Goal: Find specific page/section: Find specific page/section

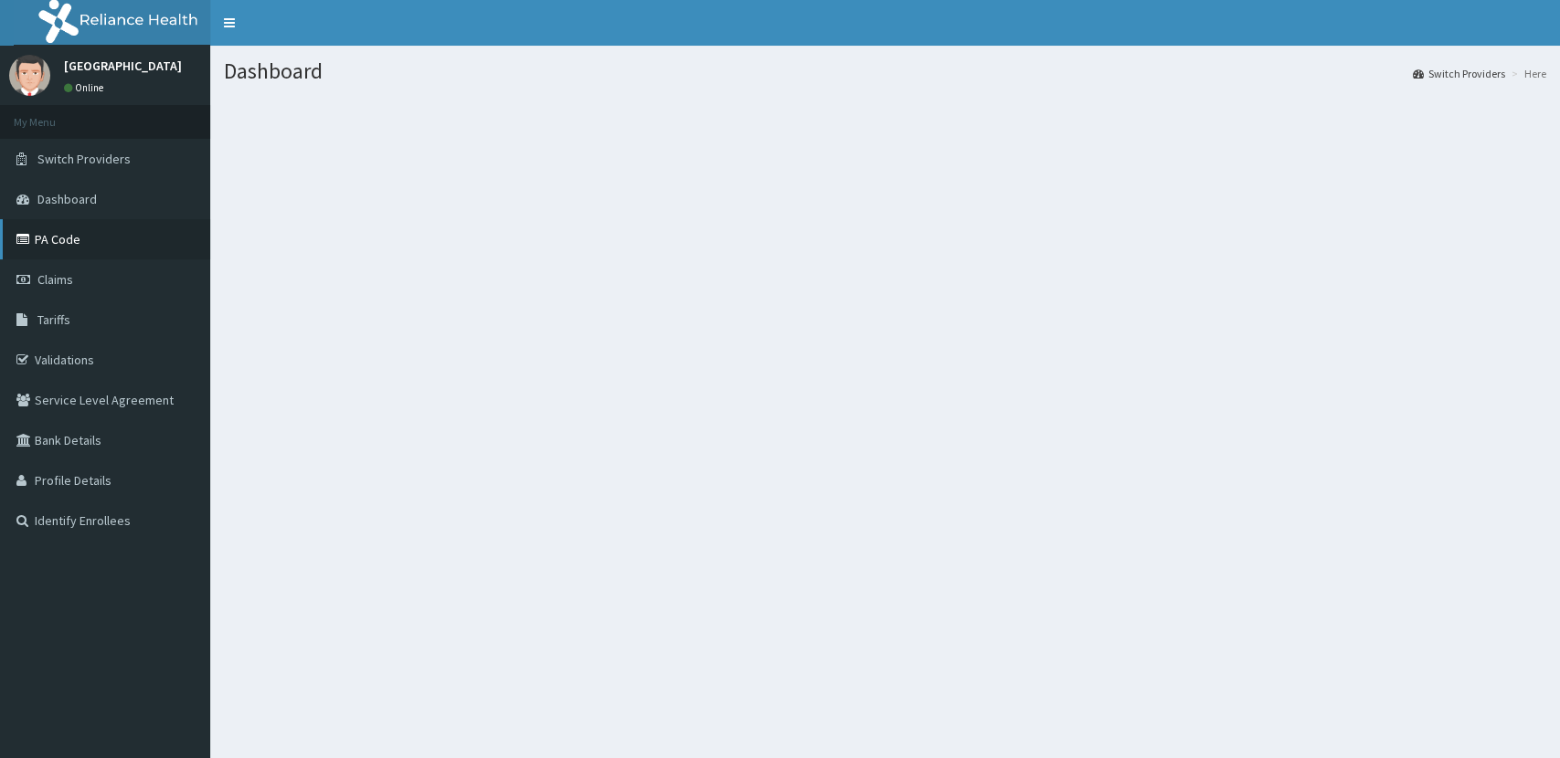
click at [82, 233] on link "PA Code" at bounding box center [105, 239] width 210 height 40
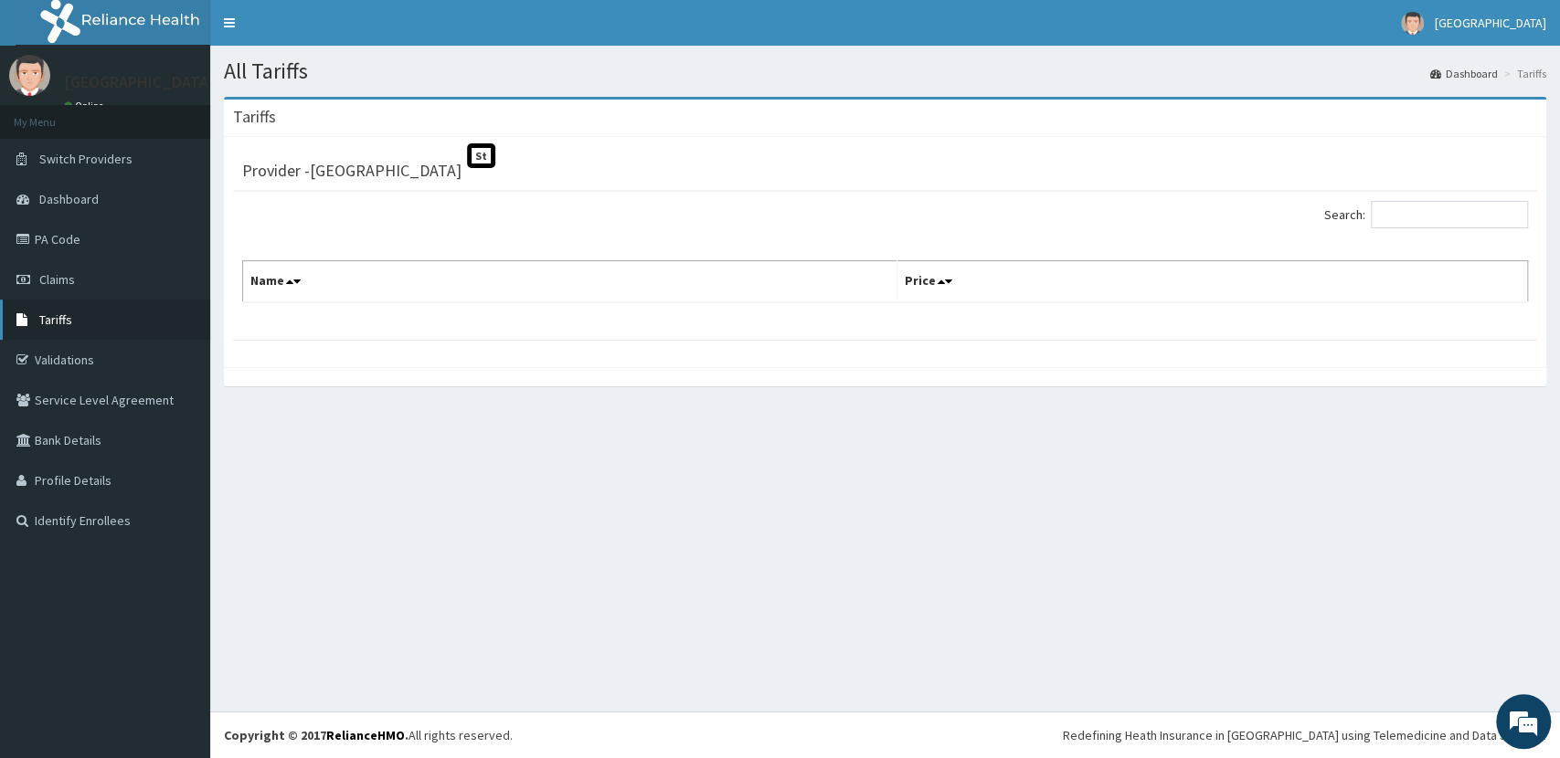
click at [34, 323] on icon at bounding box center [25, 319] width 18 height 13
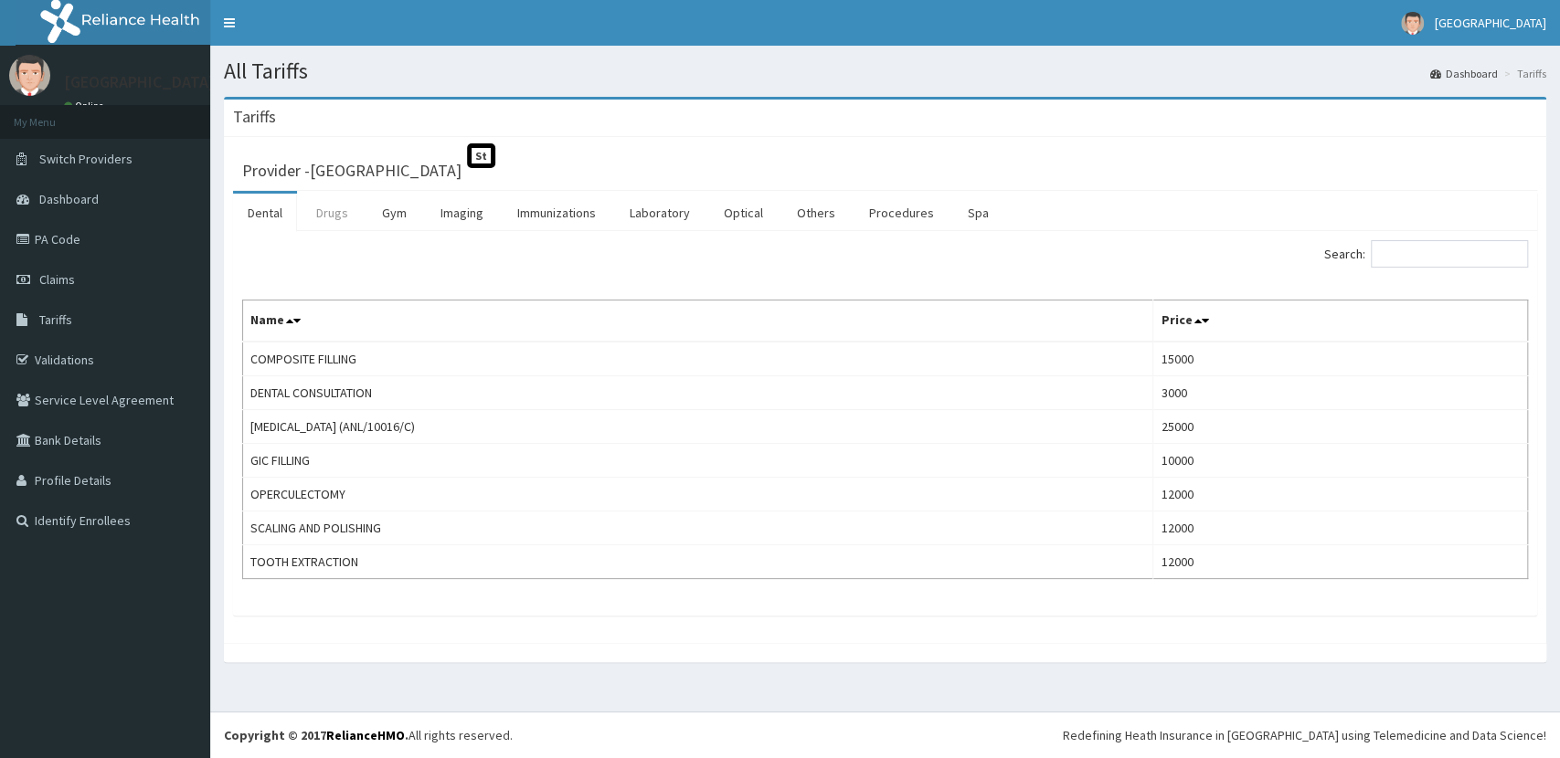
click at [338, 206] on link "Drugs" at bounding box center [332, 213] width 61 height 38
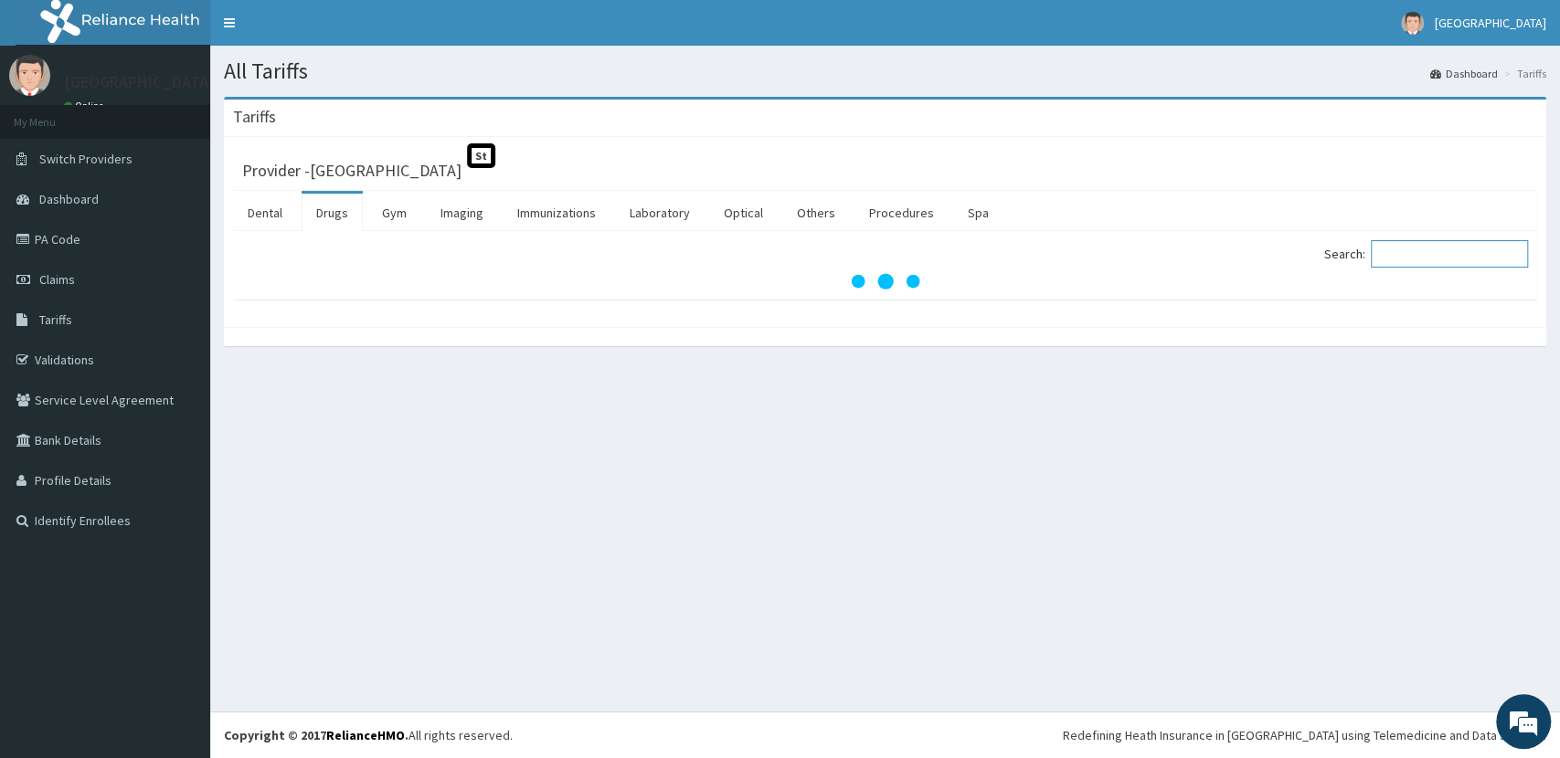
click at [1467, 252] on input "Search:" at bounding box center [1449, 253] width 157 height 27
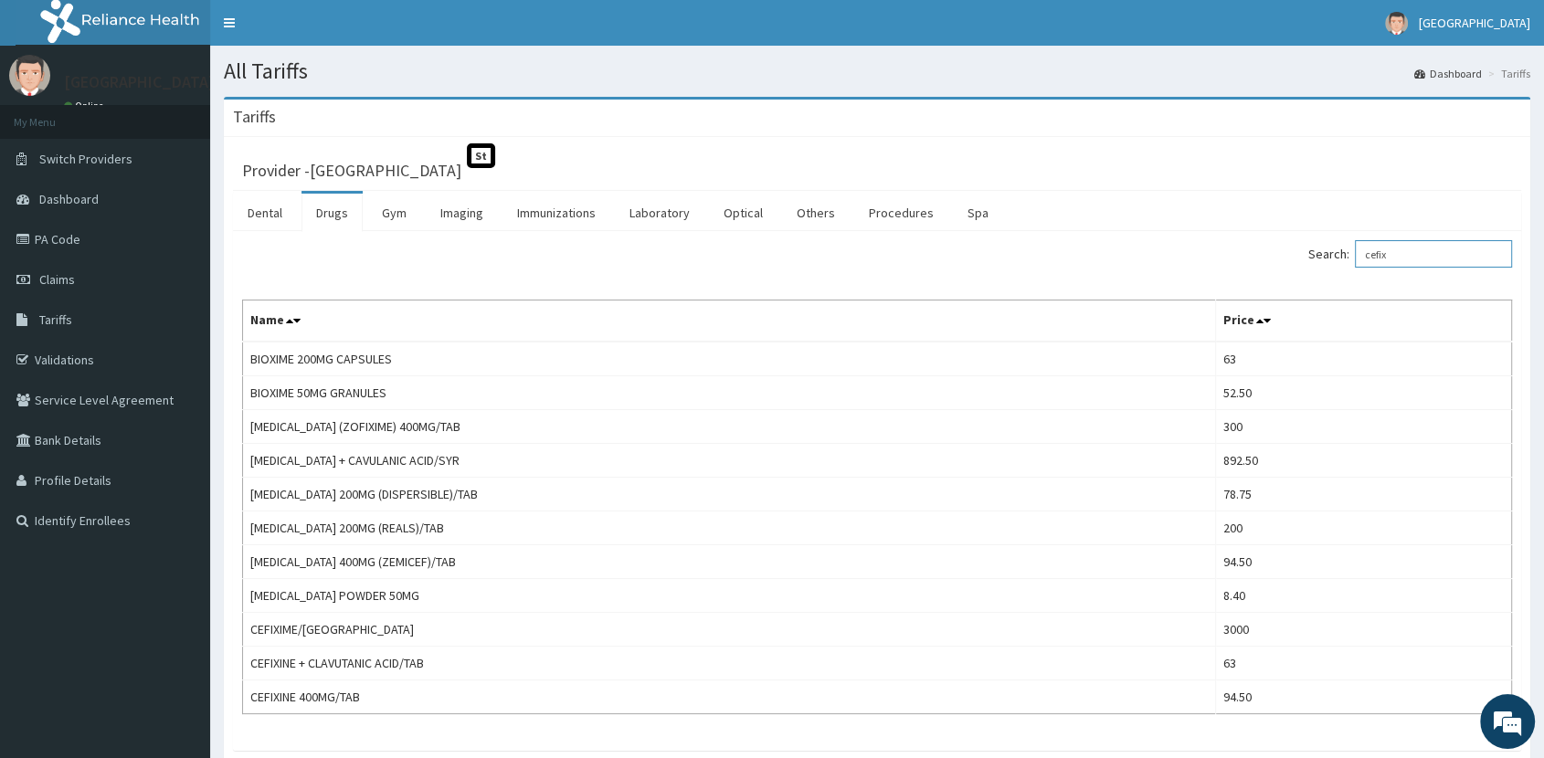
type input "cefix"
